Goal: Find specific page/section: Find specific page/section

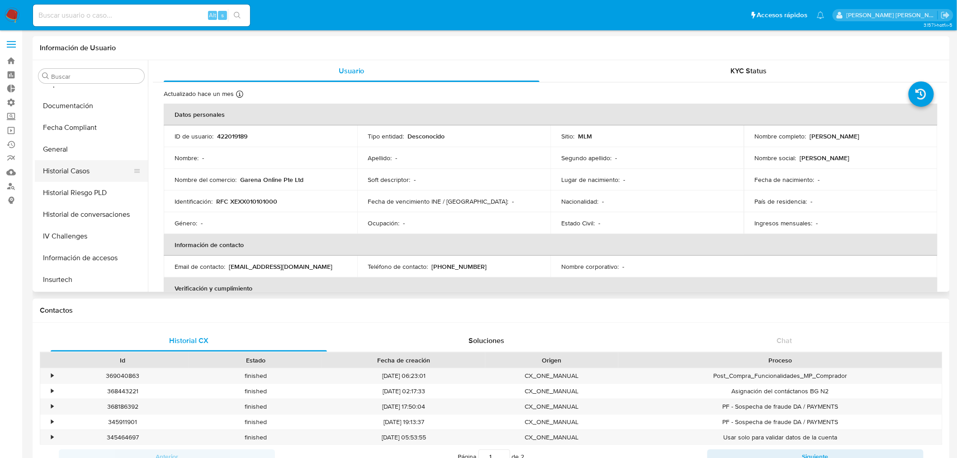
scroll to position [181, 0]
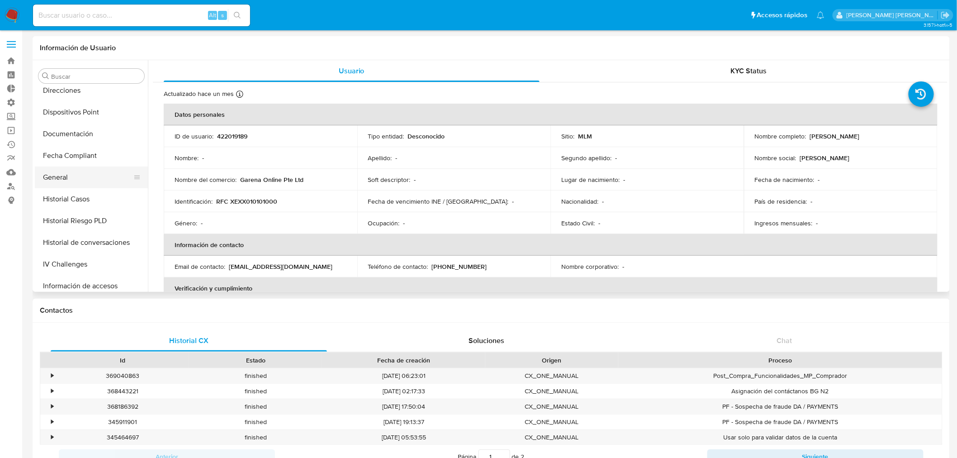
click at [71, 180] on button "General" at bounding box center [88, 177] width 106 height 22
select select "10"
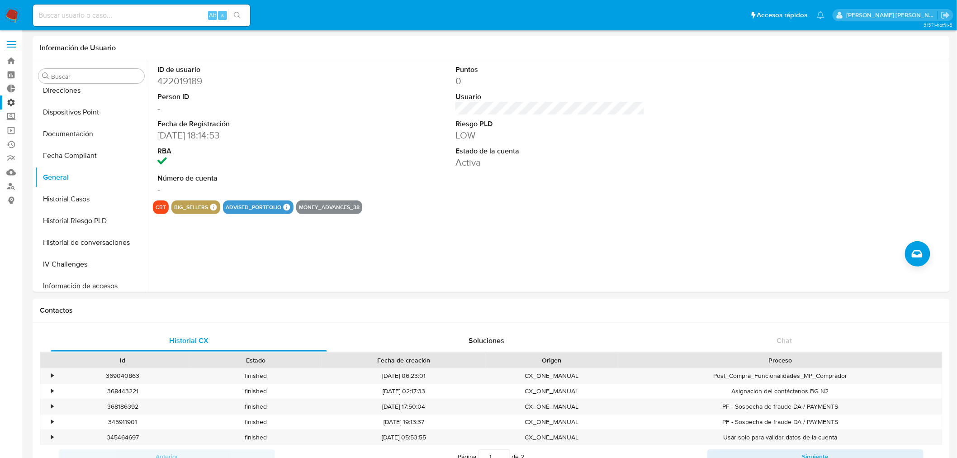
click at [10, 107] on label "Administración" at bounding box center [54, 102] width 108 height 14
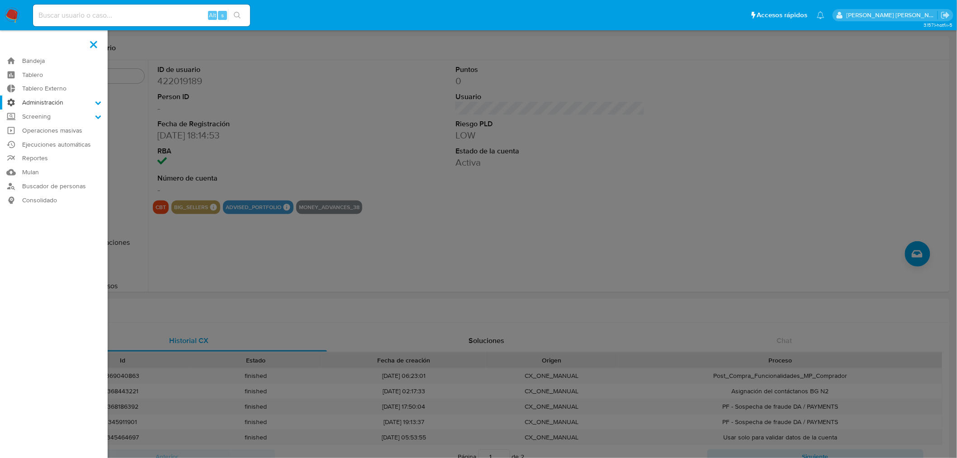
click at [0, 0] on input "Administración" at bounding box center [0, 0] width 0 height 0
click at [651, 176] on label at bounding box center [478, 229] width 957 height 458
click at [0, 0] on input "checkbox" at bounding box center [0, 0] width 0 height 0
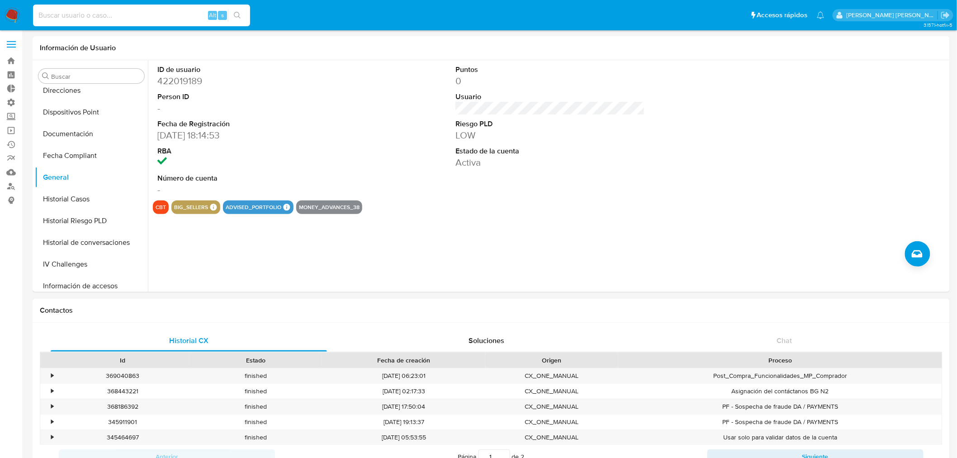
click at [129, 17] on input at bounding box center [141, 15] width 217 height 12
paste input "1249845855"
type input "1249845855"
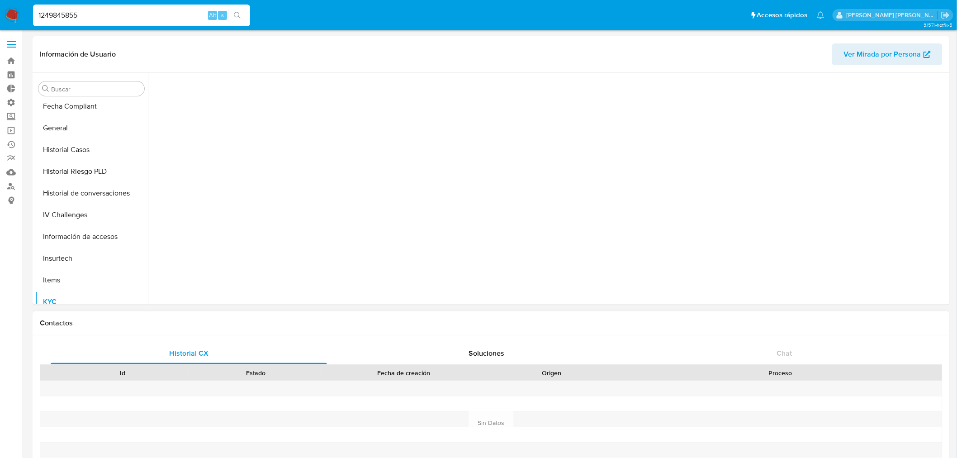
scroll to position [382, 0]
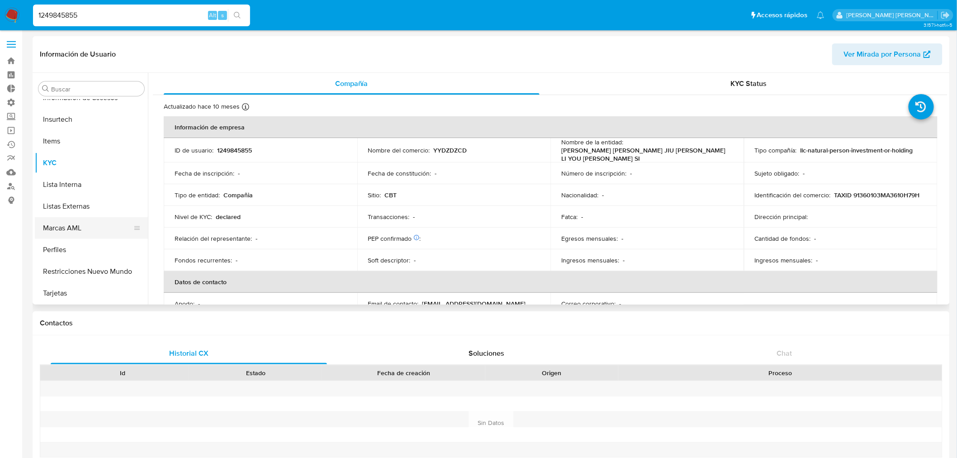
select select "10"
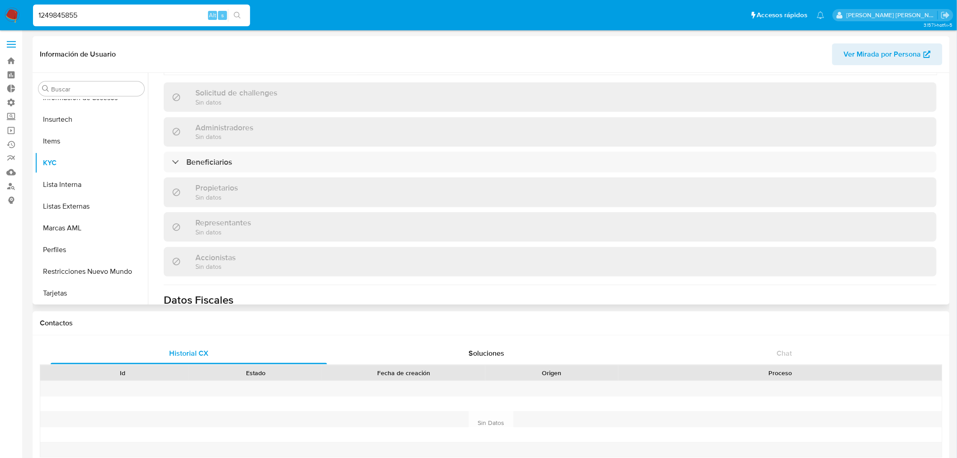
scroll to position [402, 0]
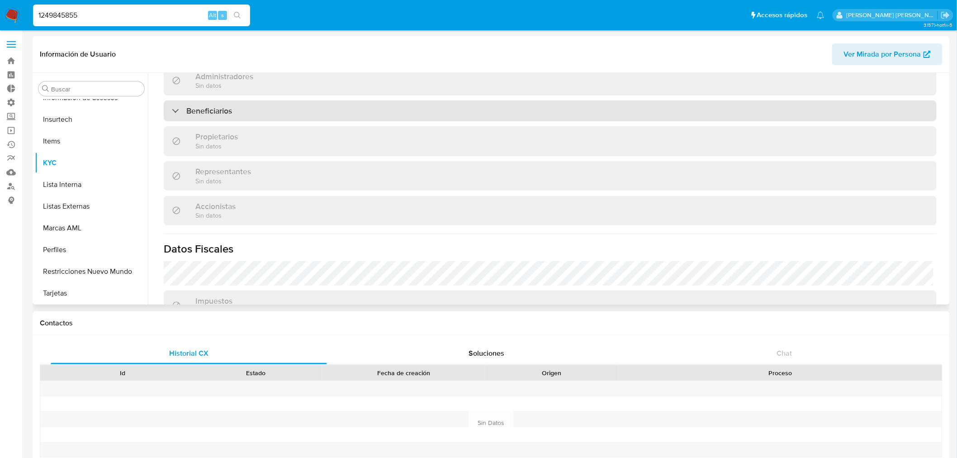
click at [216, 106] on h3 "Beneficiarios" at bounding box center [209, 111] width 46 height 10
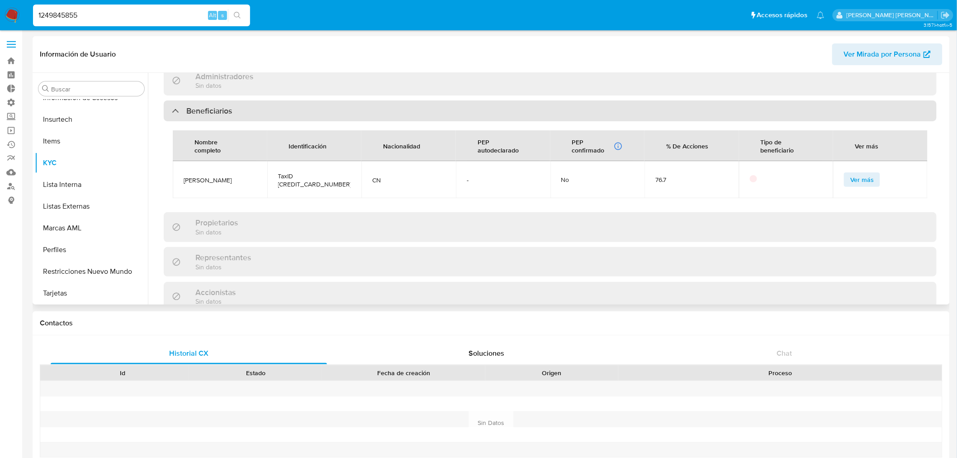
click at [216, 106] on h3 "Beneficiarios" at bounding box center [209, 111] width 46 height 10
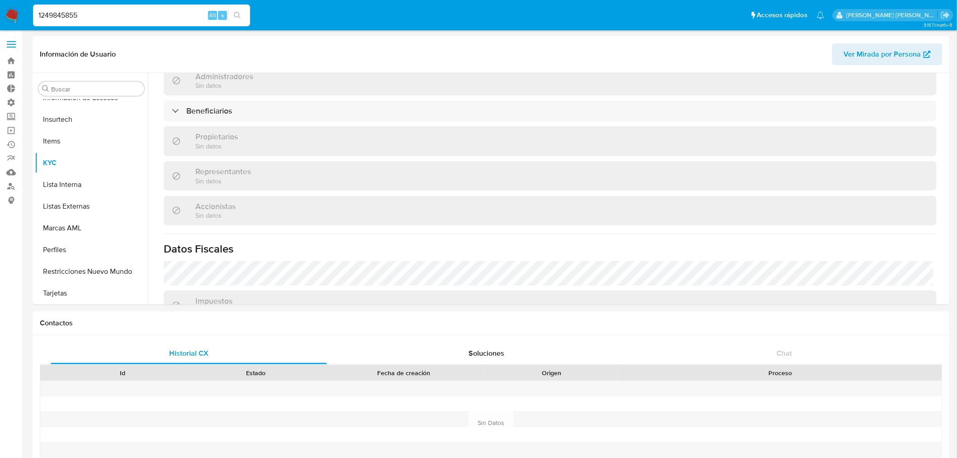
drag, startPoint x: 91, startPoint y: 16, endPoint x: 22, endPoint y: 8, distance: 70.1
click at [22, 8] on nav "Pausado Ver notificaciones 1249845855 Alt s Accesos rápidos Presiona las siguie…" at bounding box center [478, 15] width 957 height 30
paste input "2014748211"
type input "2014748211"
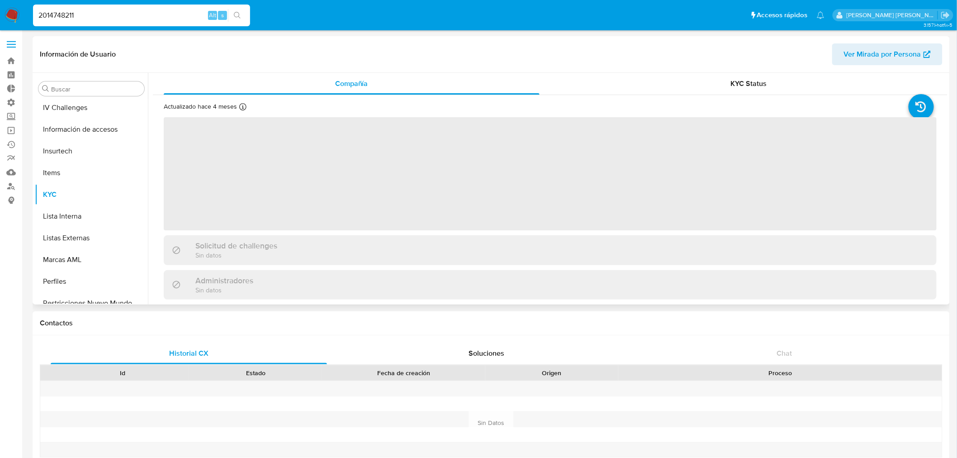
scroll to position [382, 0]
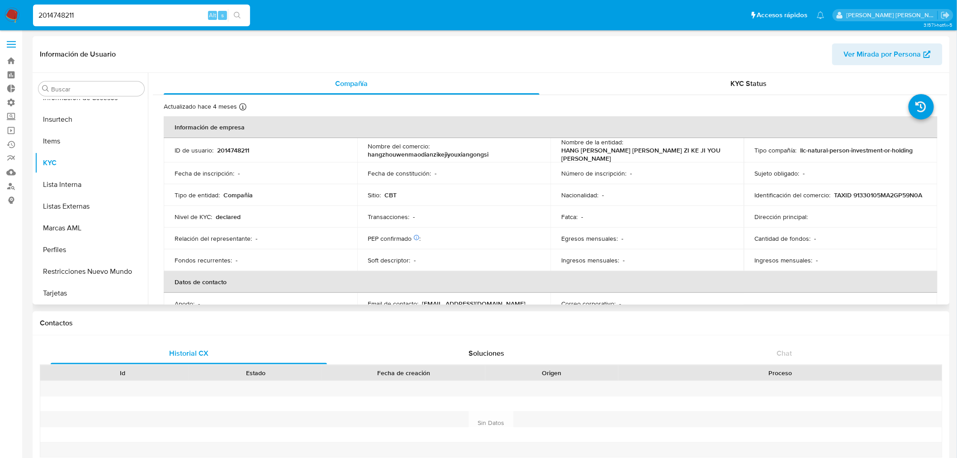
select select "10"
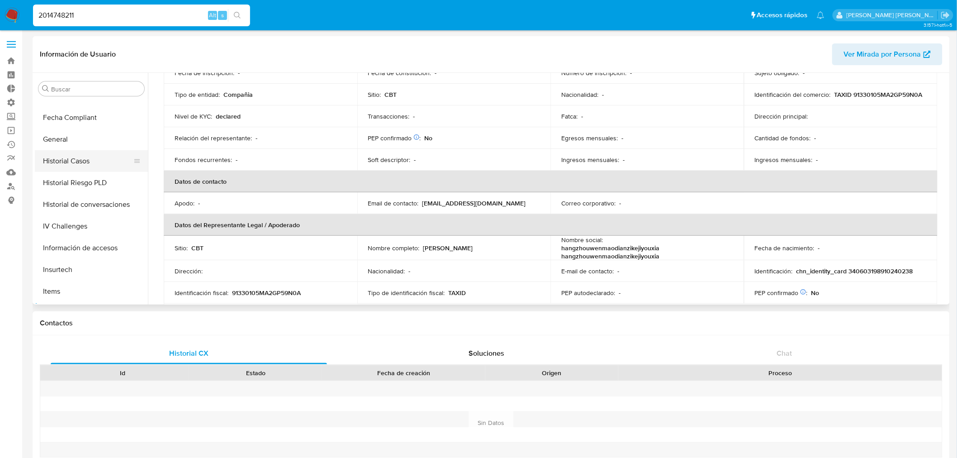
scroll to position [231, 0]
click at [61, 138] on button "General" at bounding box center [88, 140] width 106 height 22
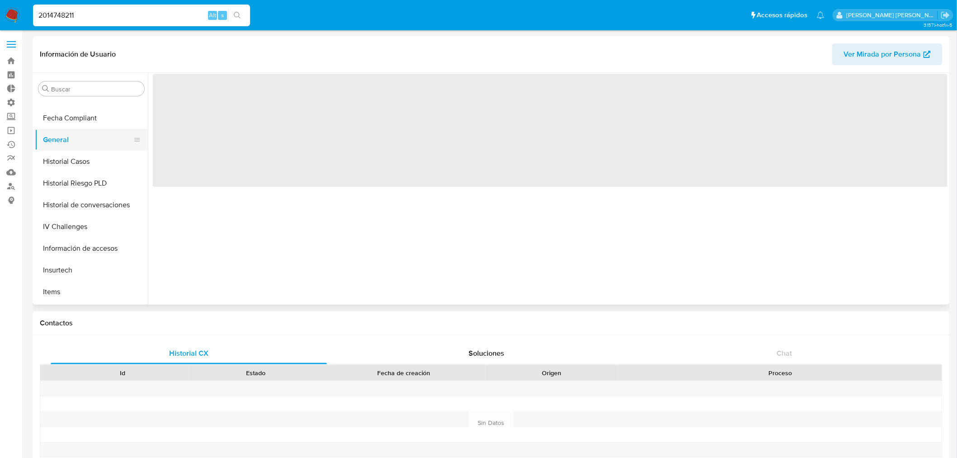
scroll to position [0, 0]
